Goal: Task Accomplishment & Management: Manage account settings

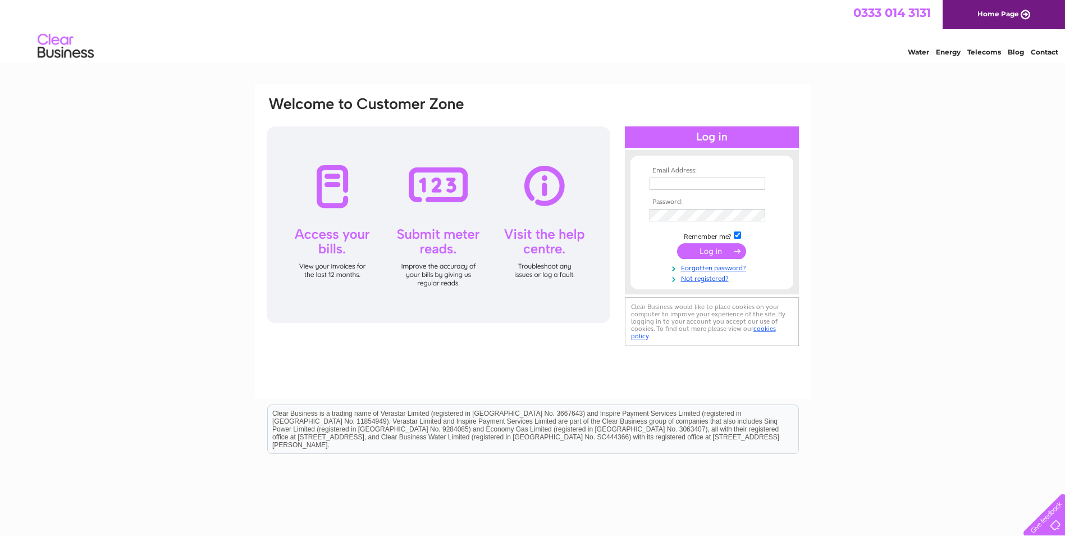
click at [697, 181] on input "text" at bounding box center [708, 183] width 116 height 12
type input "[EMAIL_ADDRESS][DOMAIN_NAME]"
click at [779, 234] on form "Email Address: nikoscafeedinburgh@gmail.com Password:" at bounding box center [712, 225] width 163 height 117
click at [709, 267] on link "Forgotten password?" at bounding box center [713, 267] width 127 height 11
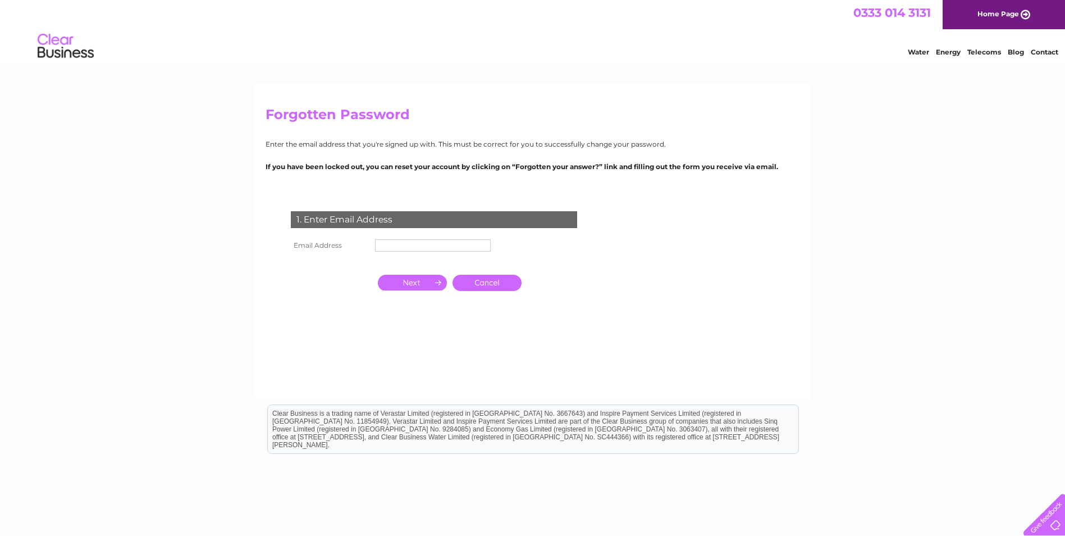
click at [400, 249] on input "text" at bounding box center [433, 245] width 116 height 12
type input "nikoscafeedinburgh@gmail.com"
click at [418, 285] on input "button" at bounding box center [412, 283] width 69 height 16
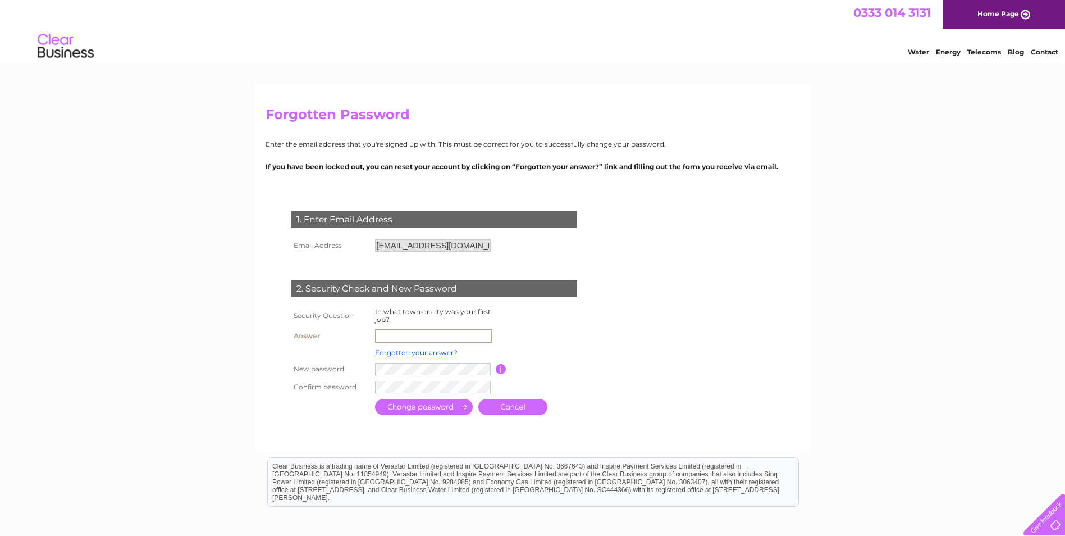
click at [396, 336] on input "text" at bounding box center [433, 335] width 117 height 13
type input "edinburgh"
click at [592, 359] on tbody "Security Question In what town or city was your first job? Answer edinburgh For…" at bounding box center [447, 350] width 319 height 90
click at [583, 378] on td at bounding box center [484, 386] width 224 height 18
click at [435, 405] on input "submit" at bounding box center [424, 406] width 98 height 16
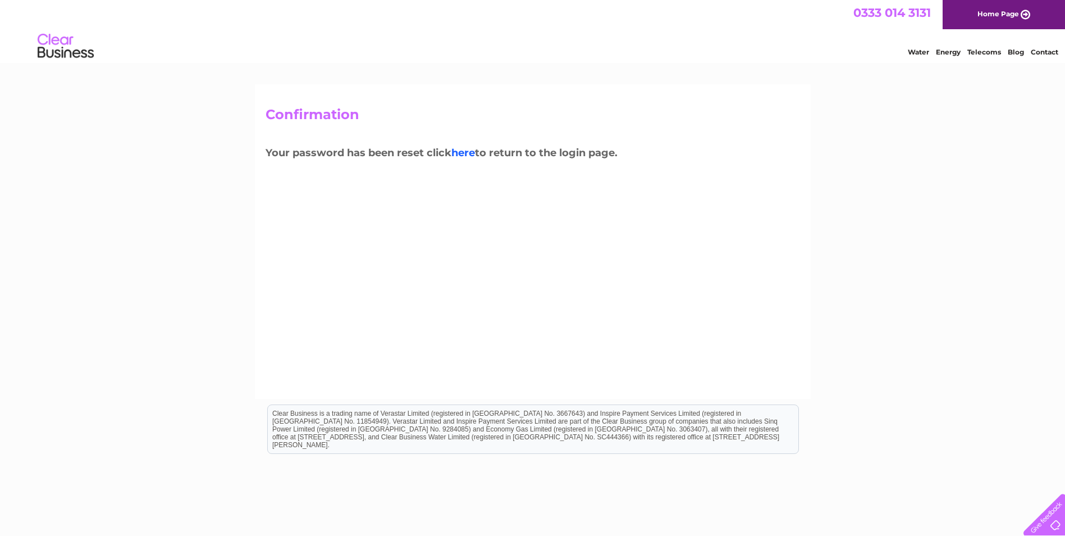
click at [462, 150] on link "here" at bounding box center [464, 153] width 24 height 12
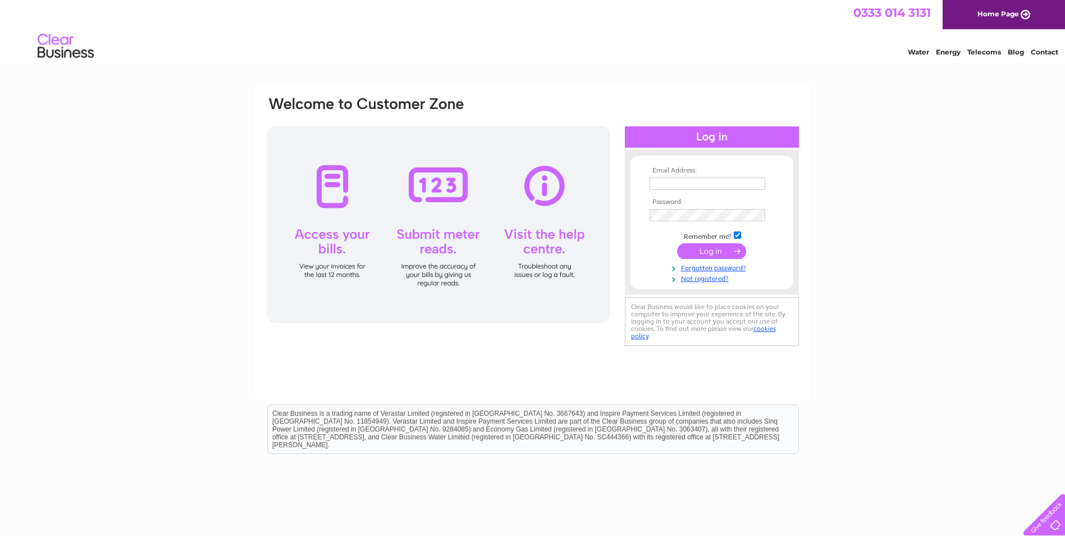
type input "[EMAIL_ADDRESS][DOMAIN_NAME]"
click at [719, 254] on input "submit" at bounding box center [711, 251] width 69 height 16
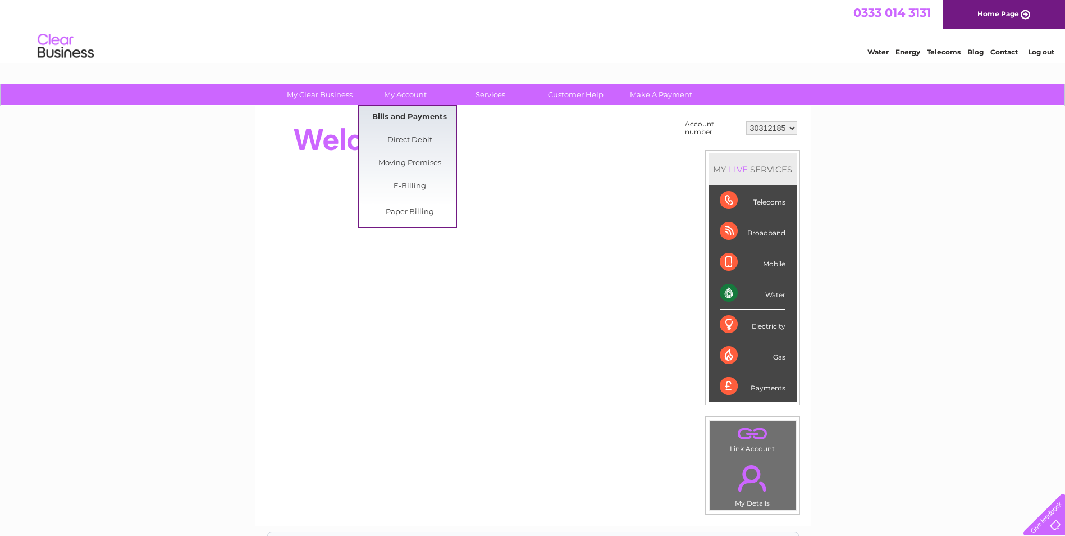
click at [401, 113] on link "Bills and Payments" at bounding box center [409, 117] width 93 height 22
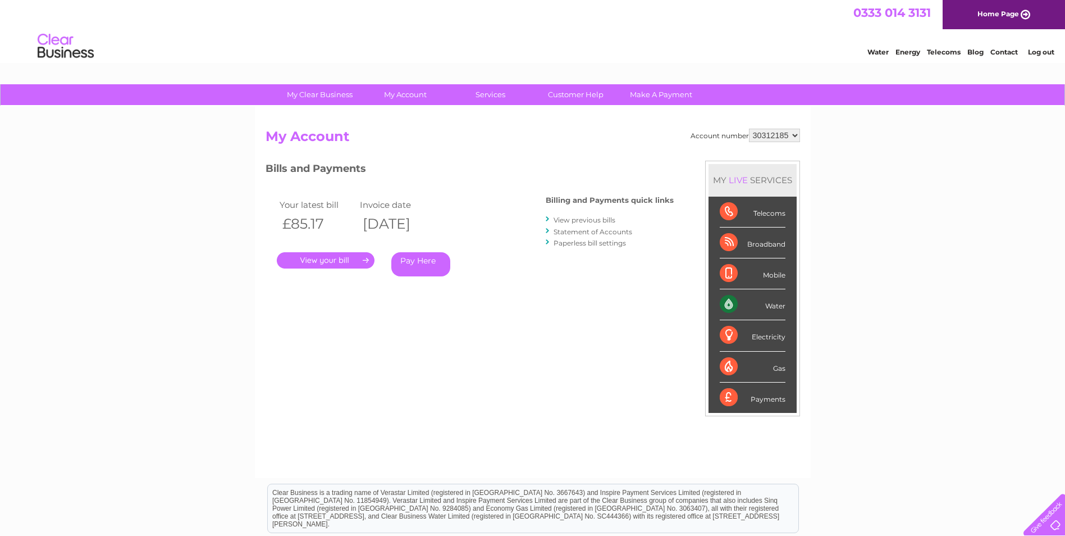
click at [335, 260] on link "." at bounding box center [326, 260] width 98 height 16
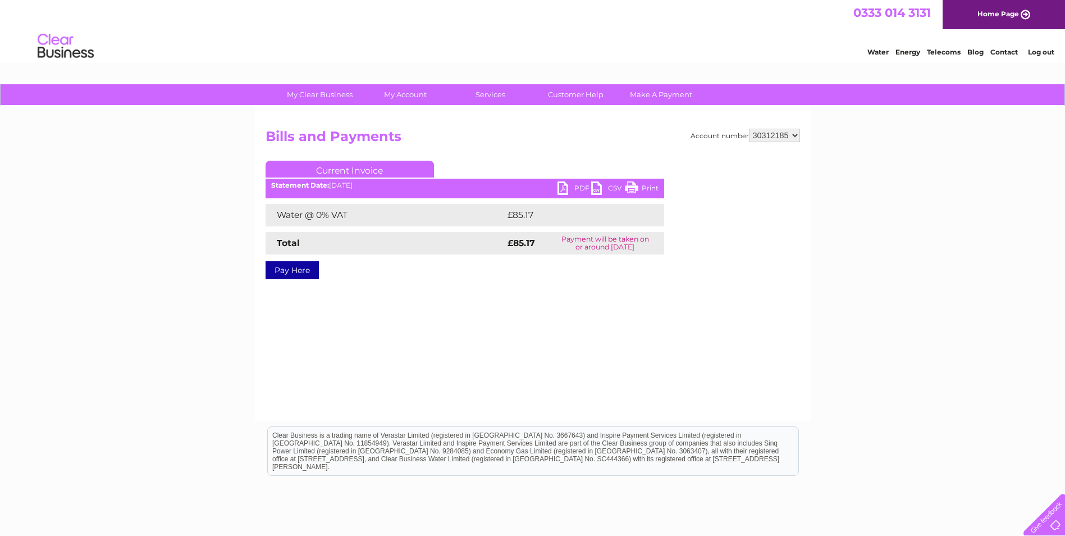
click at [574, 186] on link "PDF" at bounding box center [575, 189] width 34 height 16
